Goal: Book appointment/travel/reservation

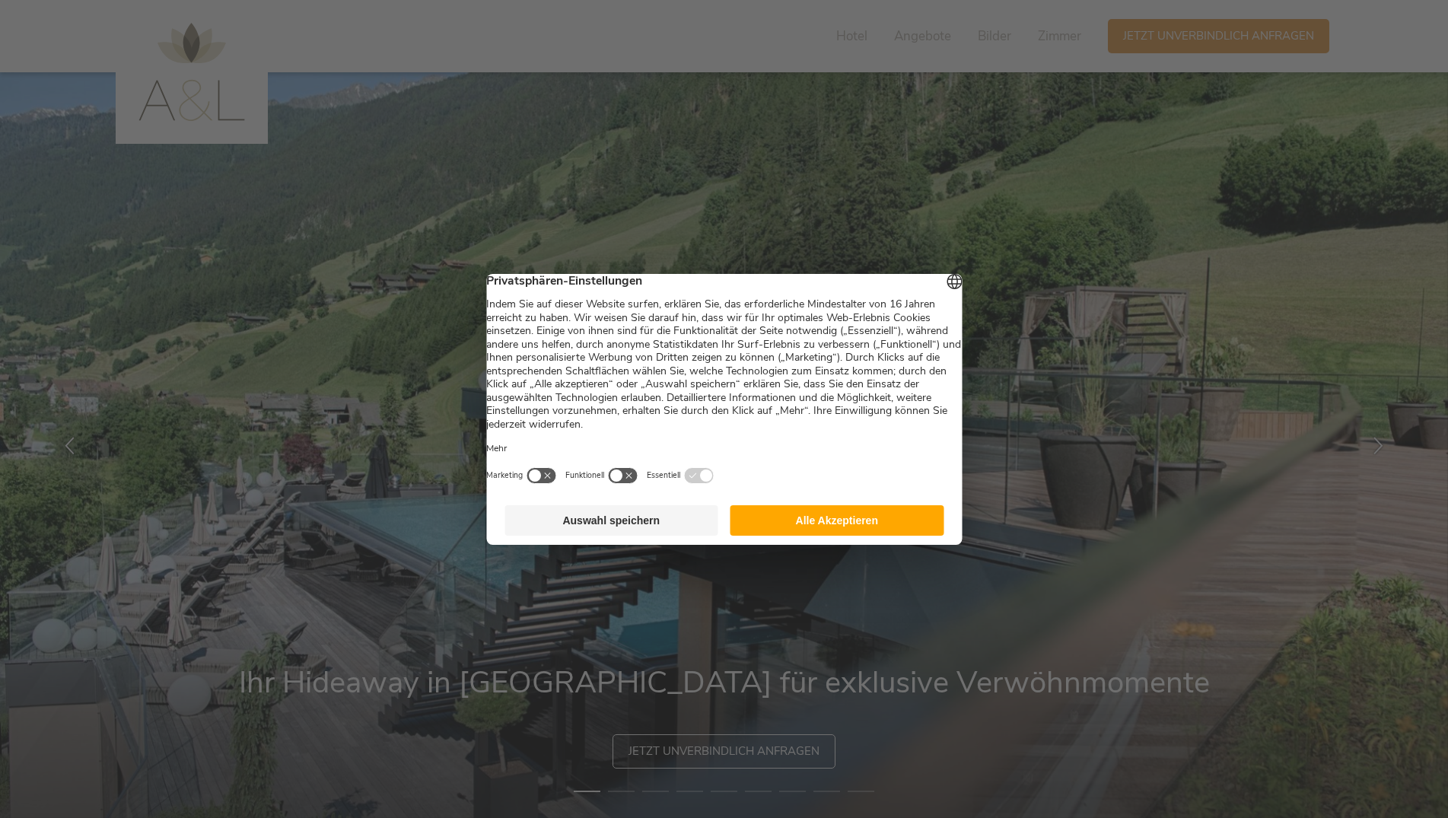
click at [628, 536] on button "Auswahl speichern" at bounding box center [611, 520] width 214 height 30
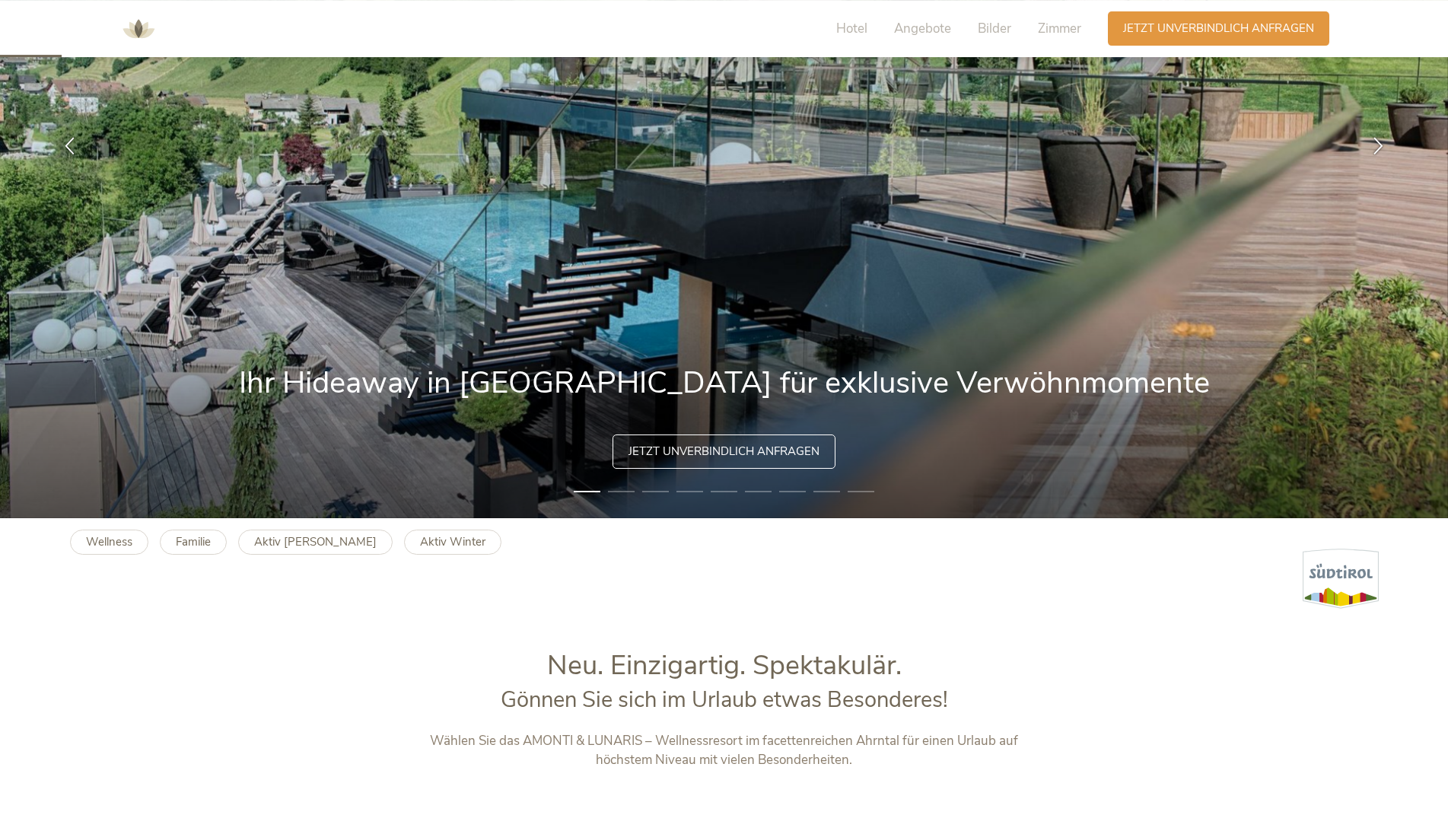
scroll to position [155, 0]
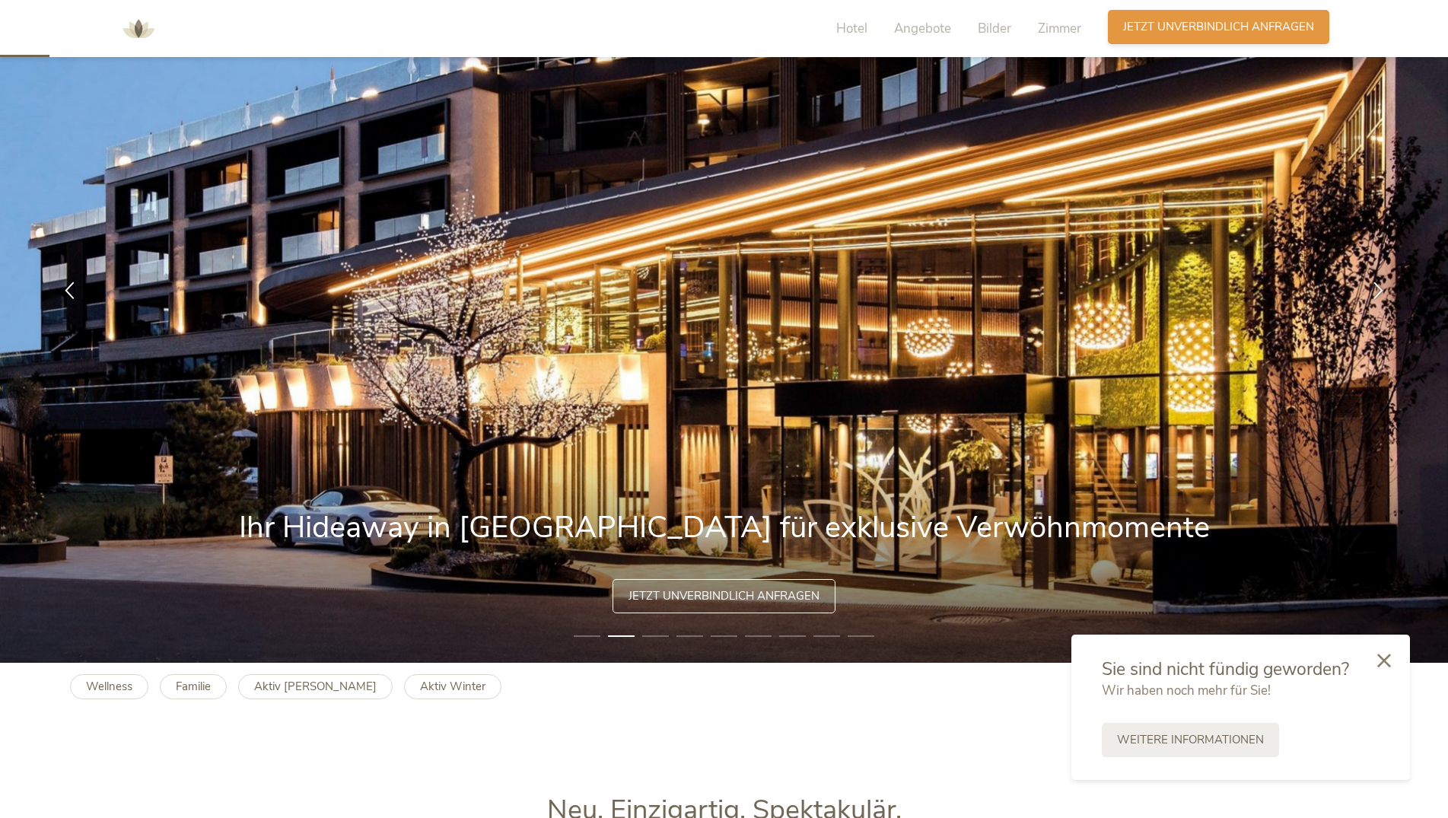
click at [1166, 17] on div "Anfragen Jetzt unverbindlich anfragen" at bounding box center [1218, 27] width 221 height 34
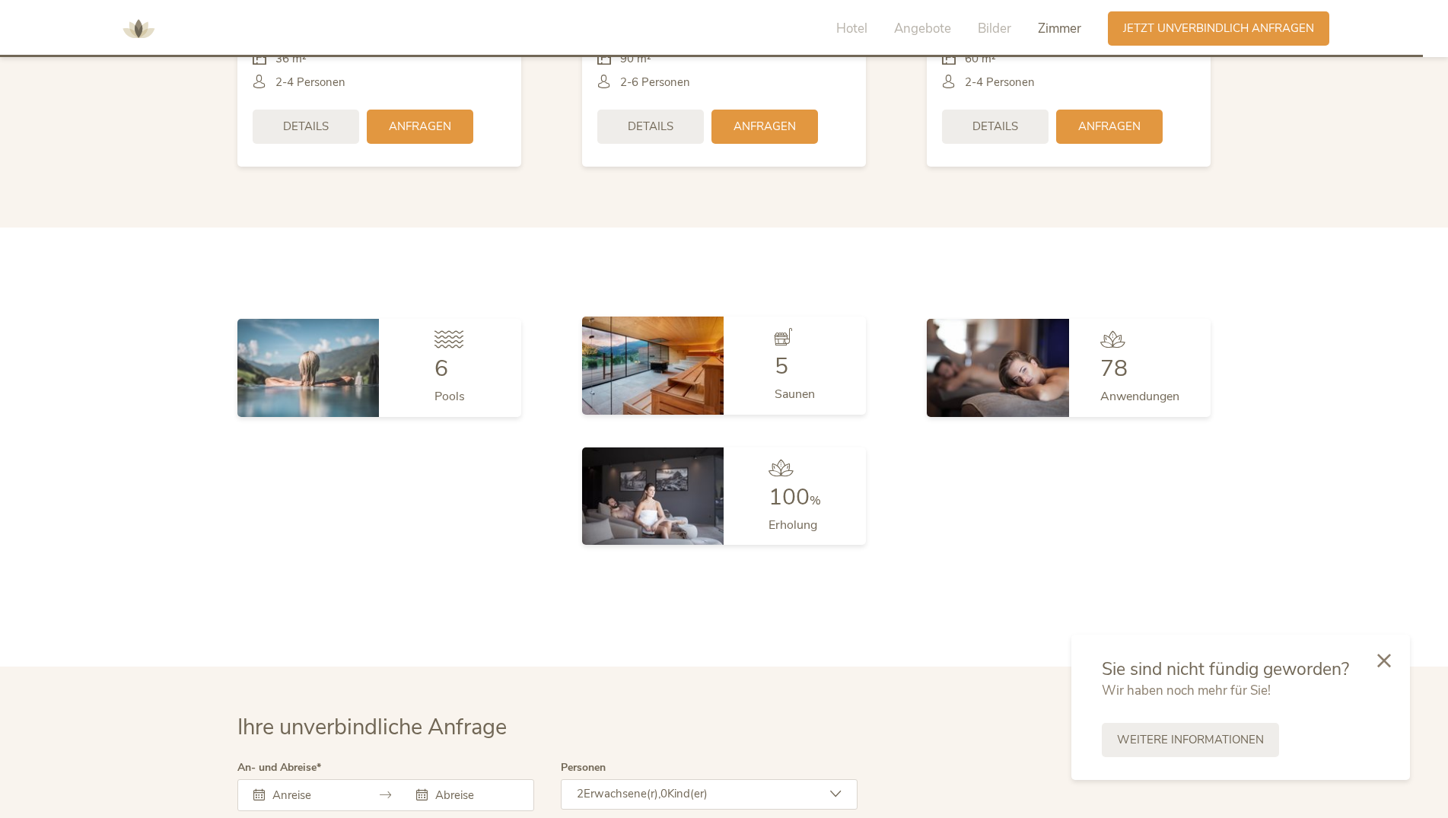
scroll to position [4554, 0]
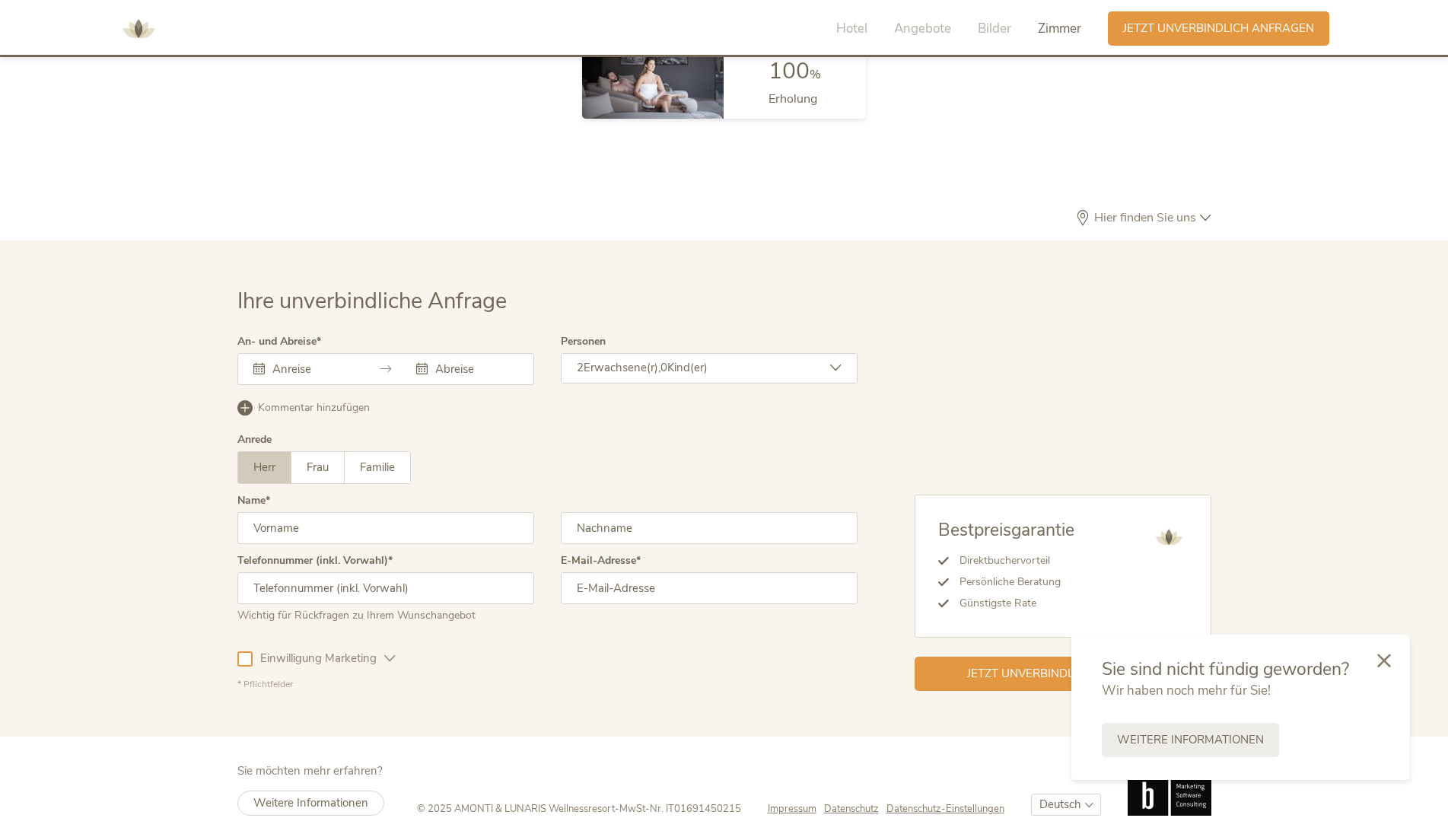
click at [358, 353] on div at bounding box center [385, 369] width 297 height 32
click at [269, 361] on input "text" at bounding box center [312, 368] width 87 height 15
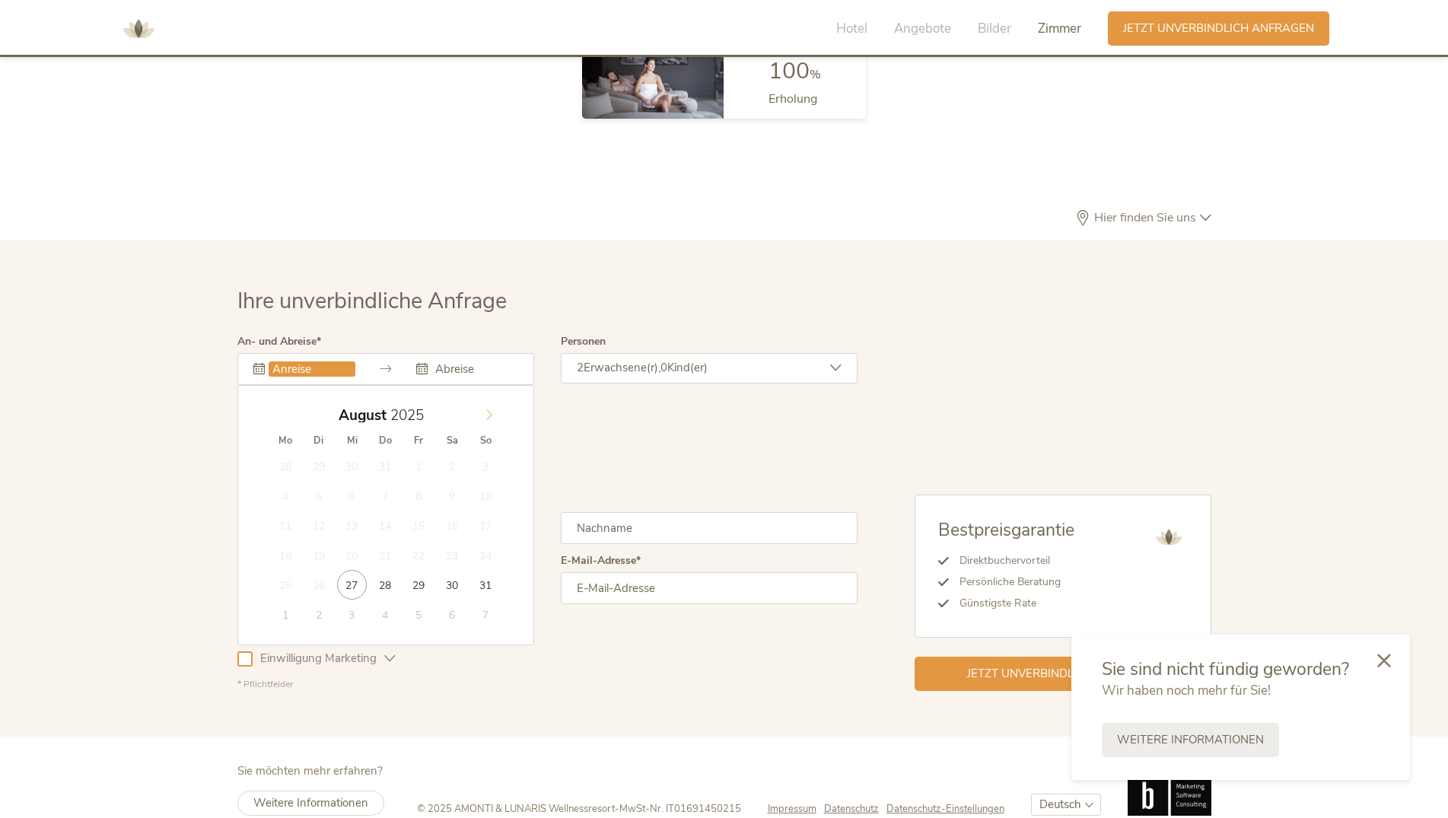
click at [491, 409] on icon at bounding box center [489, 414] width 11 height 11
type input "04.11.2025"
type input "08.11.2025"
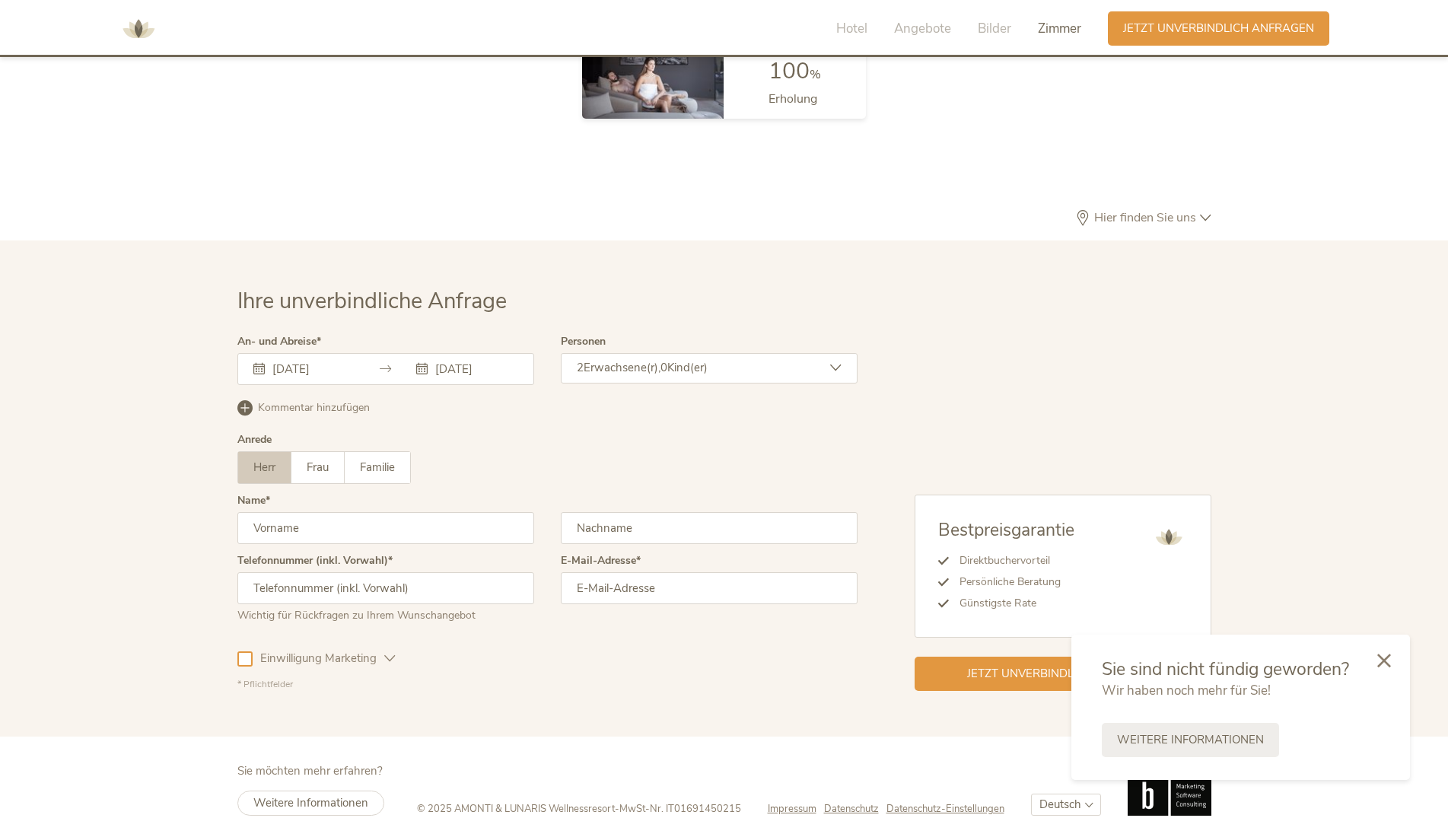
click at [306, 361] on input "04.11.2025" at bounding box center [312, 368] width 87 height 15
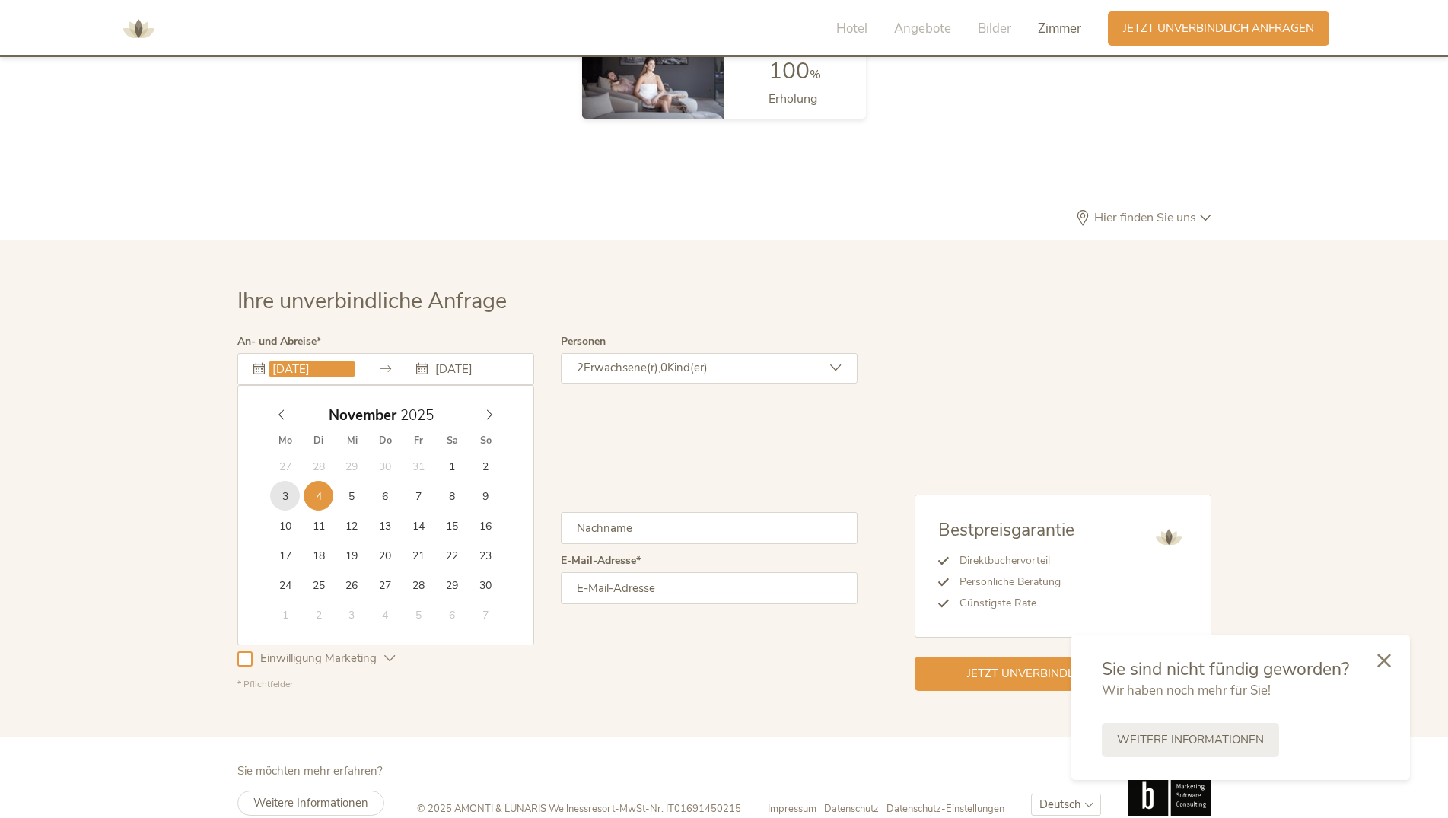
type input "03.11.2025"
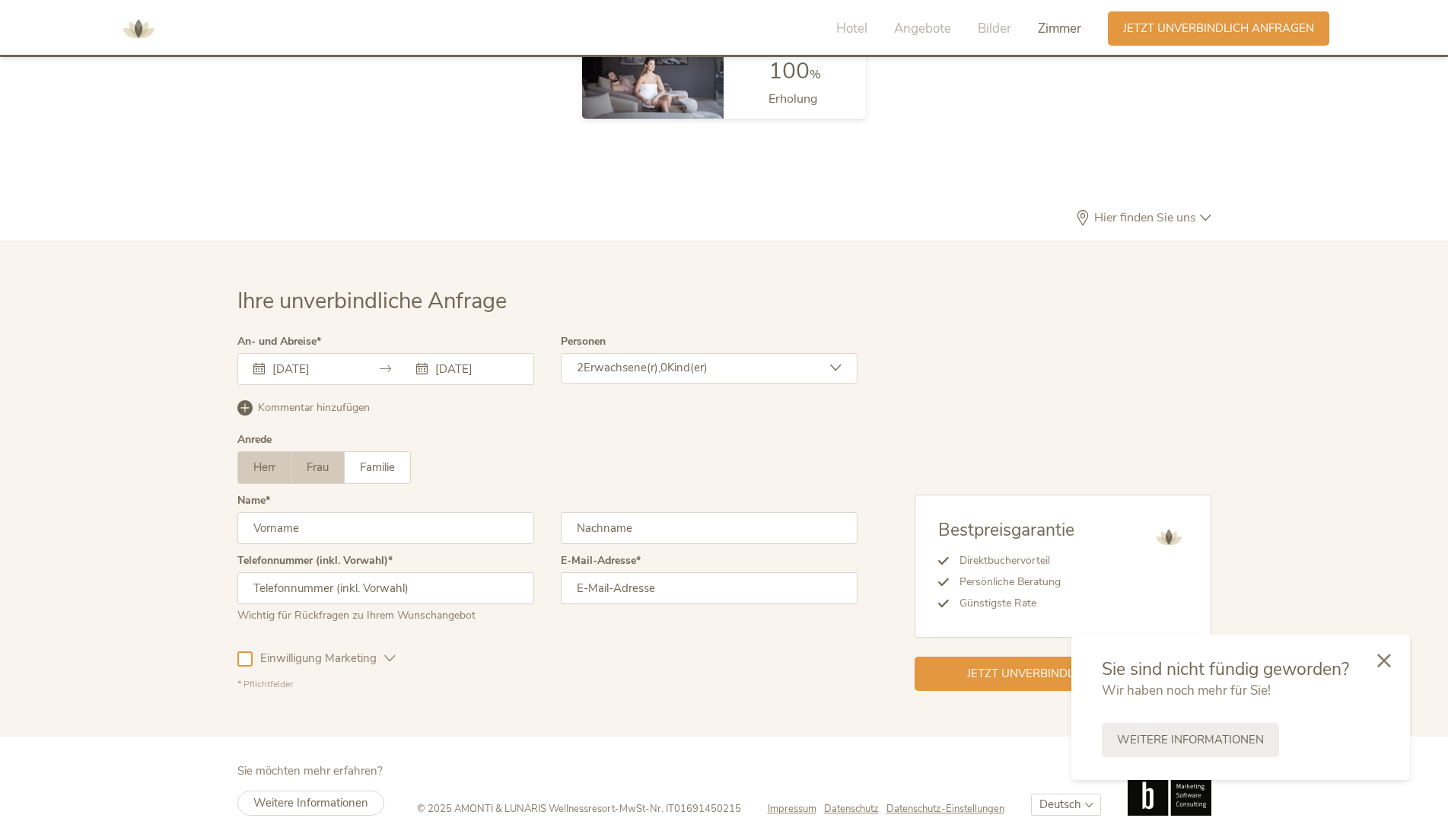
click at [328, 452] on label "Frau" at bounding box center [317, 467] width 53 height 31
click at [320, 512] on input "text" at bounding box center [385, 528] width 297 height 32
type input "Marie-Sophie"
type input "Matt"
click at [471, 572] on input "text" at bounding box center [385, 588] width 297 height 32
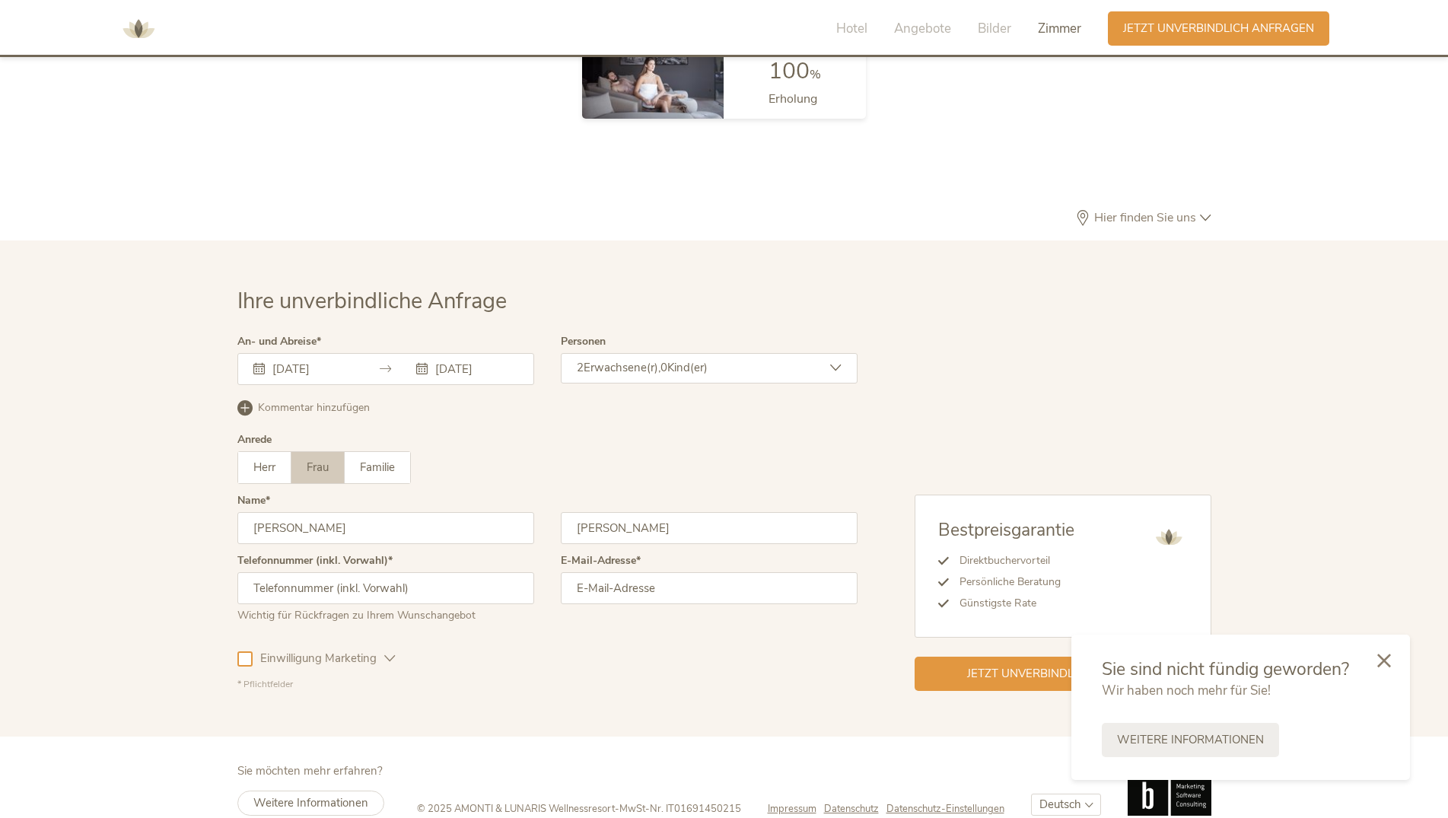
type input "4"
type input "+436642272336"
click at [609, 572] on input "email" at bounding box center [709, 588] width 297 height 32
type input "mariesophie.matt@outlook.de"
click at [304, 650] on span "Einwilligung Marketing" at bounding box center [319, 658] width 132 height 16
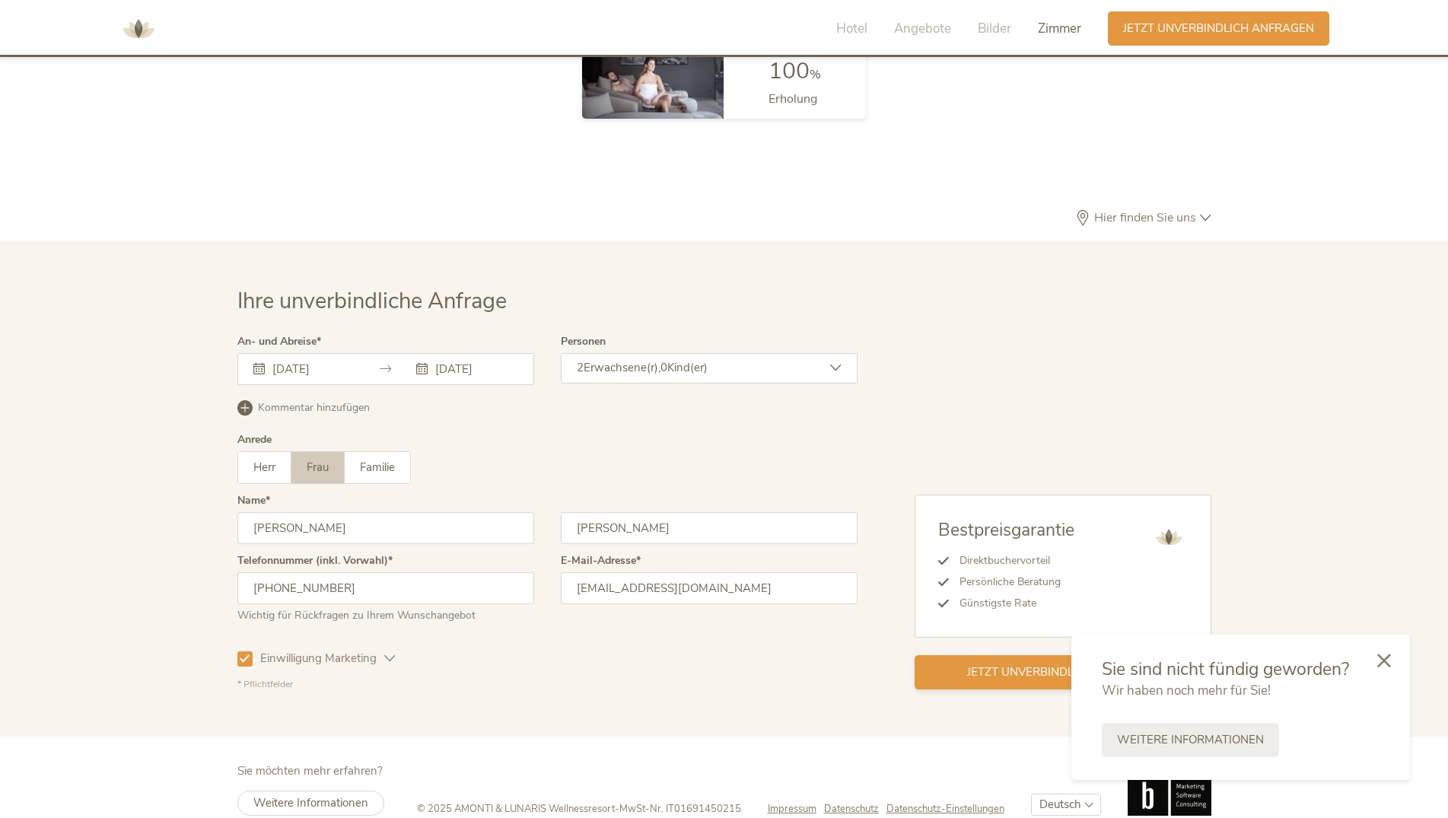
click at [979, 664] on span "Jetzt unverbindlich anfragen" at bounding box center [1062, 672] width 191 height 16
